Goal: Navigation & Orientation: Find specific page/section

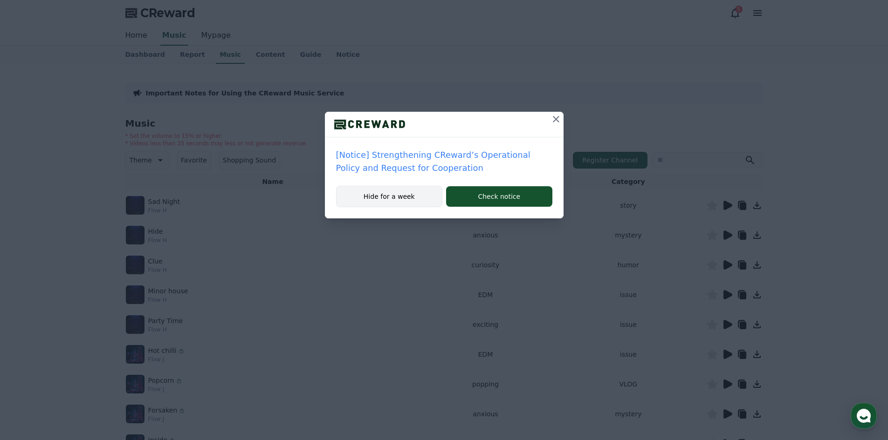
click at [399, 190] on button "Hide for a week" at bounding box center [389, 196] width 107 height 21
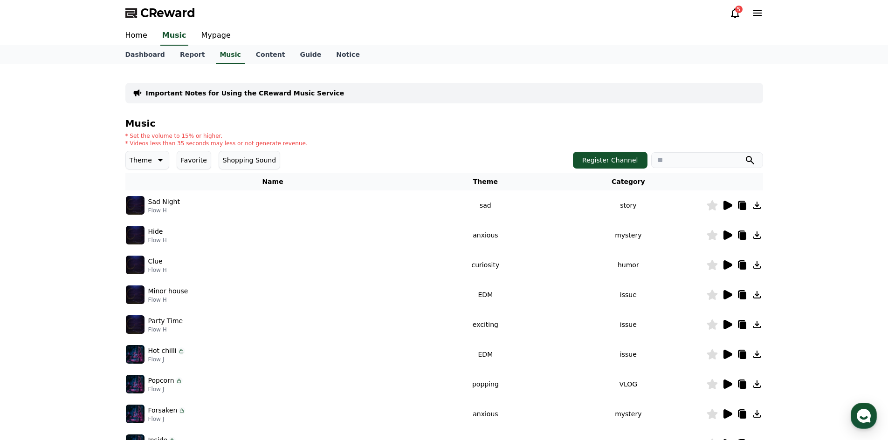
click at [732, 14] on icon at bounding box center [735, 13] width 8 height 10
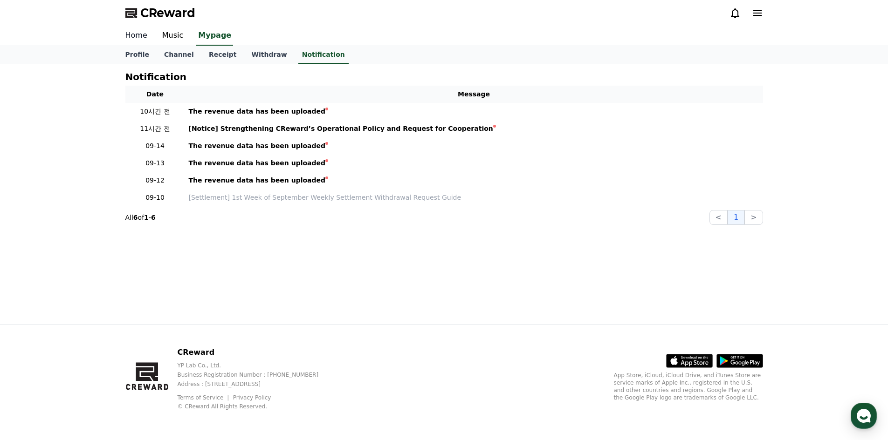
click at [140, 37] on link "Home" at bounding box center [136, 36] width 37 height 20
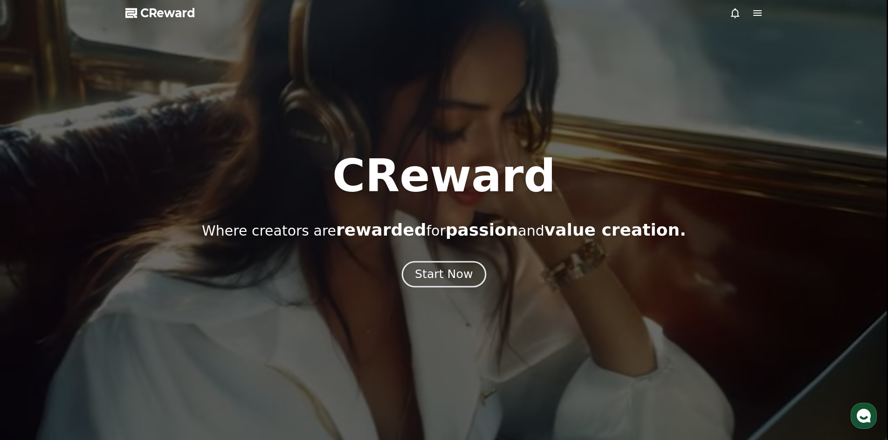
click at [446, 273] on div "Start Now" at bounding box center [444, 275] width 58 height 16
